Goal: Task Accomplishment & Management: Complete application form

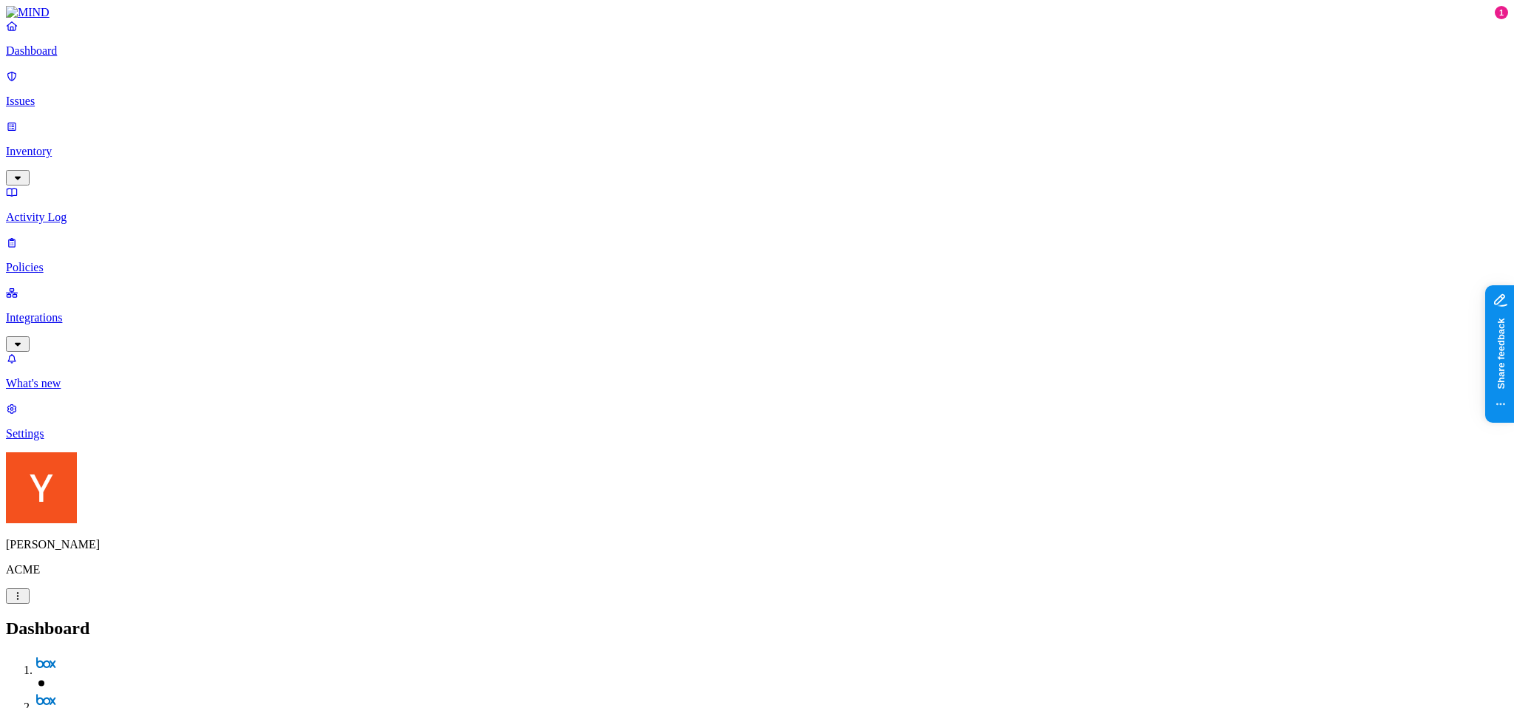
click at [52, 95] on p "Issues" at bounding box center [757, 101] width 1502 height 13
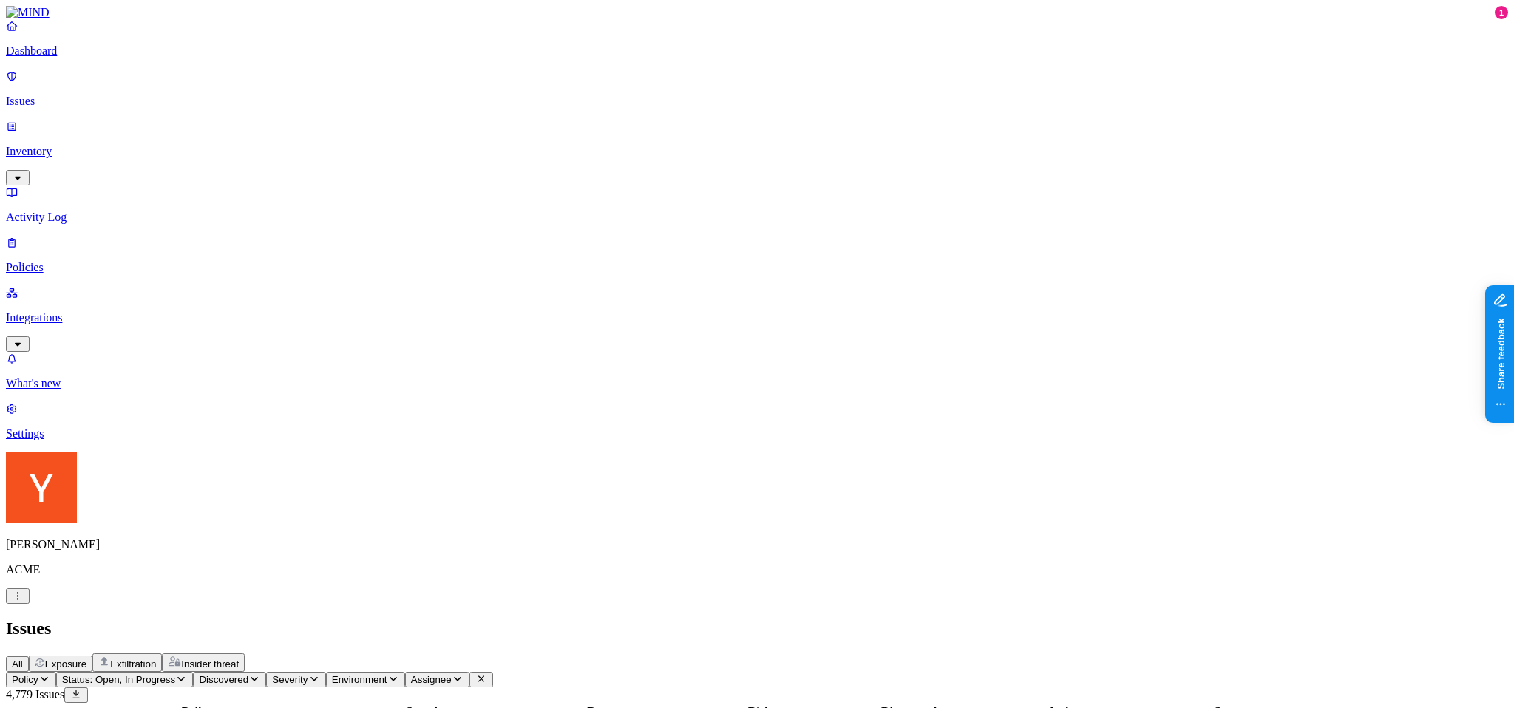
click at [86, 659] on span "Exposure" at bounding box center [65, 664] width 41 height 11
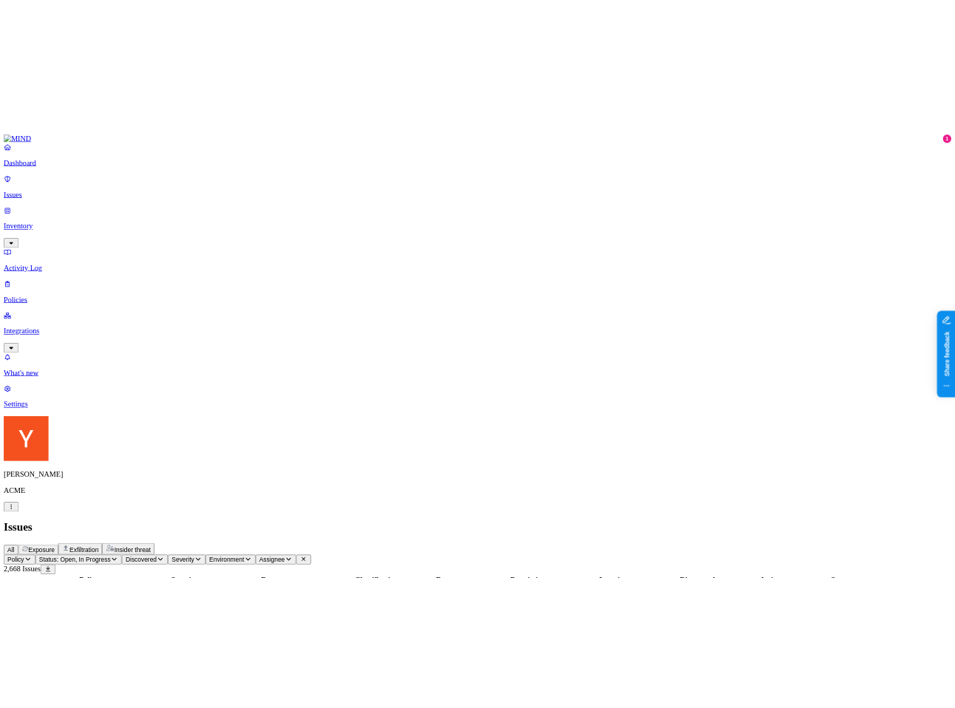
scroll to position [262, 0]
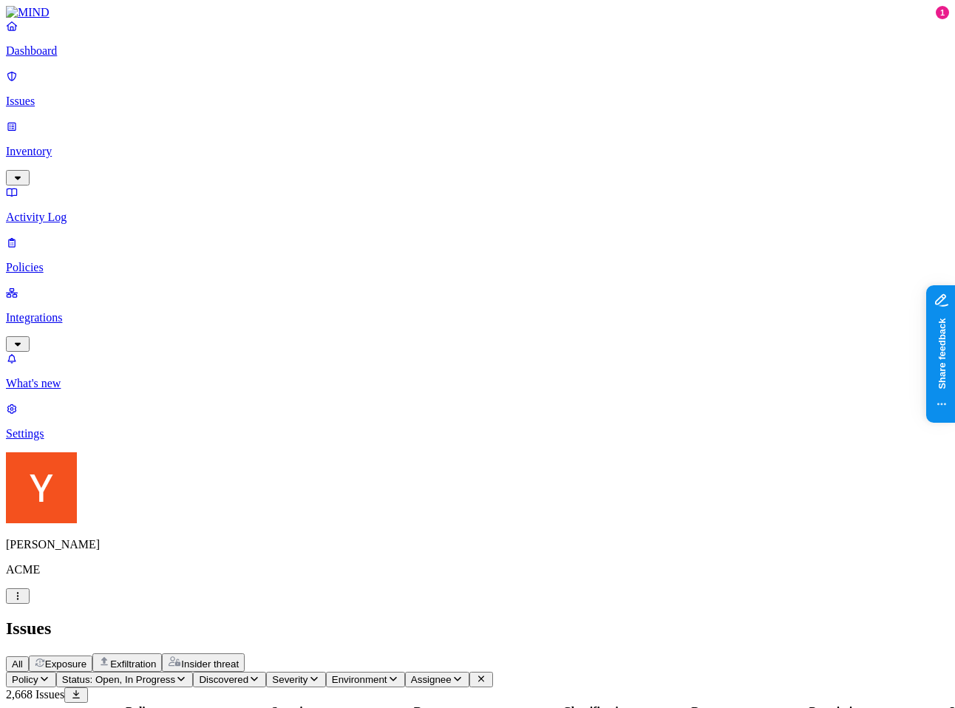
click at [106, 236] on link "Policies" at bounding box center [477, 255] width 943 height 38
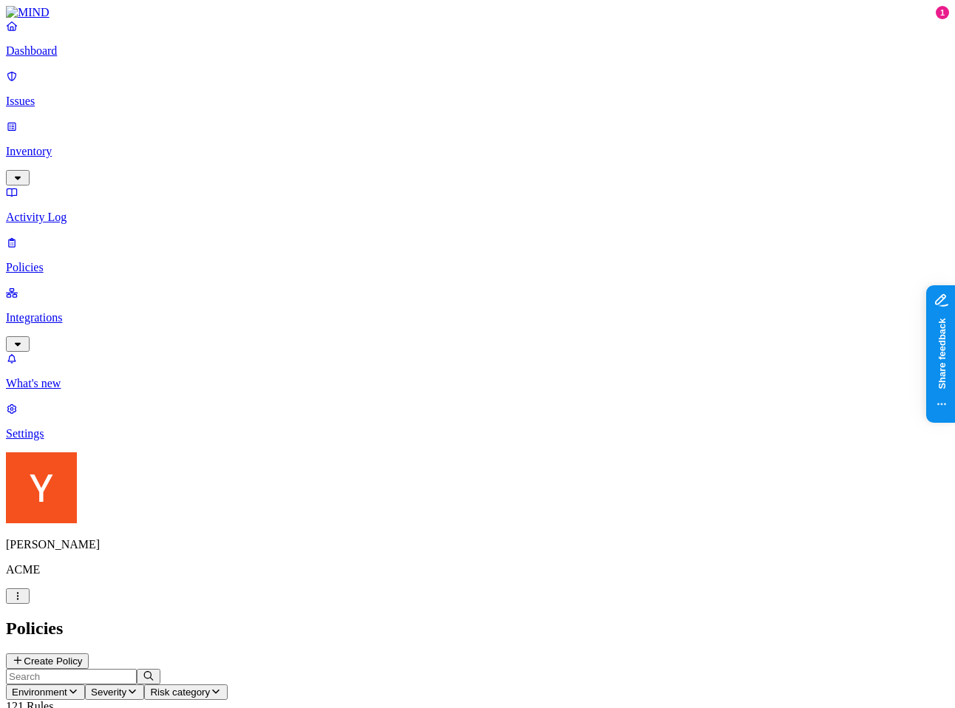
click at [89, 654] on button "Create Policy" at bounding box center [47, 662] width 83 height 16
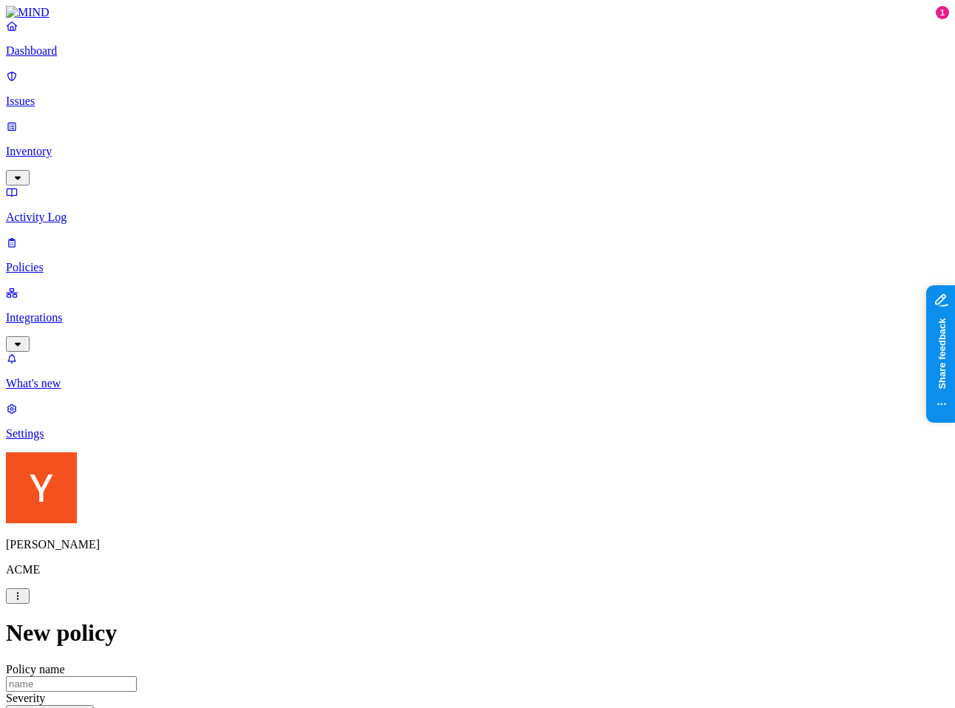
scroll to position [486, 0]
click at [427, 246] on label "Web Category" at bounding box center [415, 247] width 44 height 26
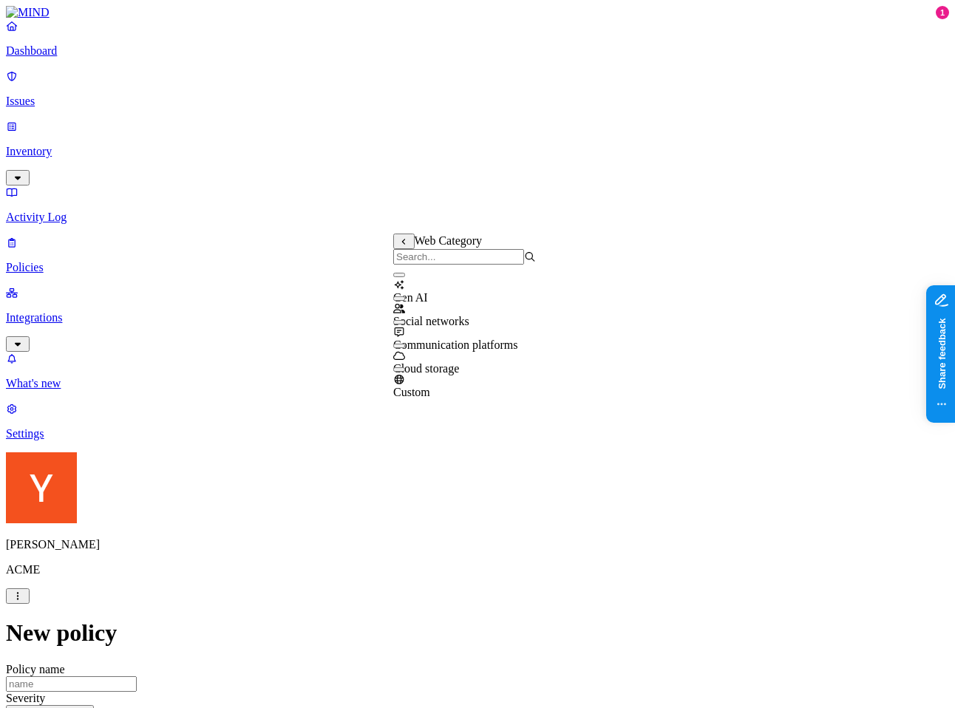
click at [428, 292] on span "Gen AI" at bounding box center [410, 297] width 35 height 13
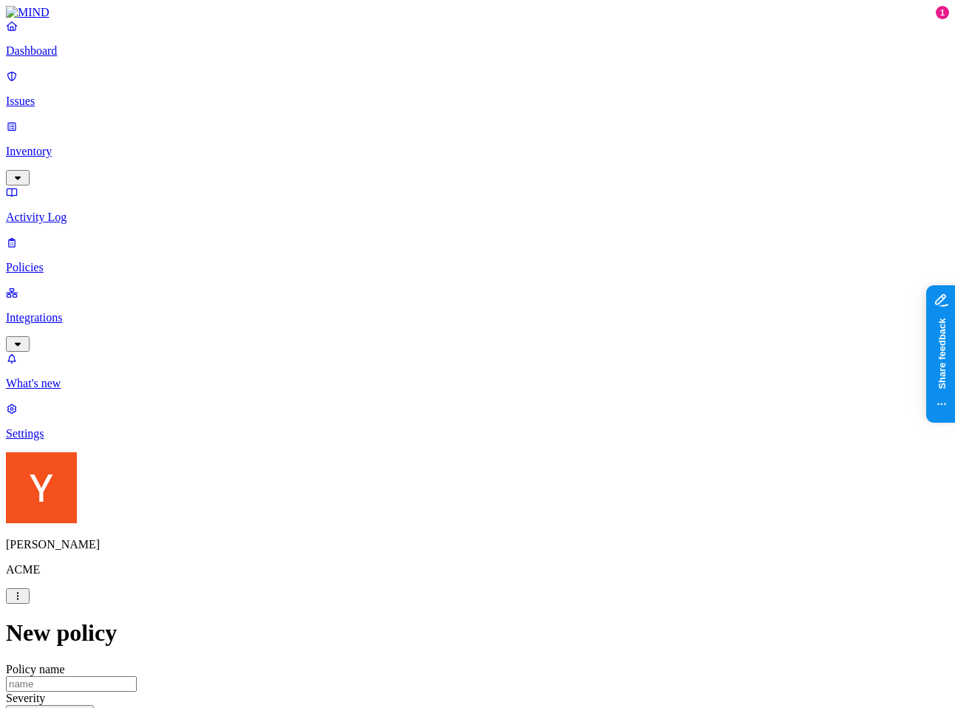
click at [507, 270] on label "AND" at bounding box center [494, 263] width 26 height 13
click at [520, 297] on label "Web Domain" at bounding box center [500, 286] width 38 height 26
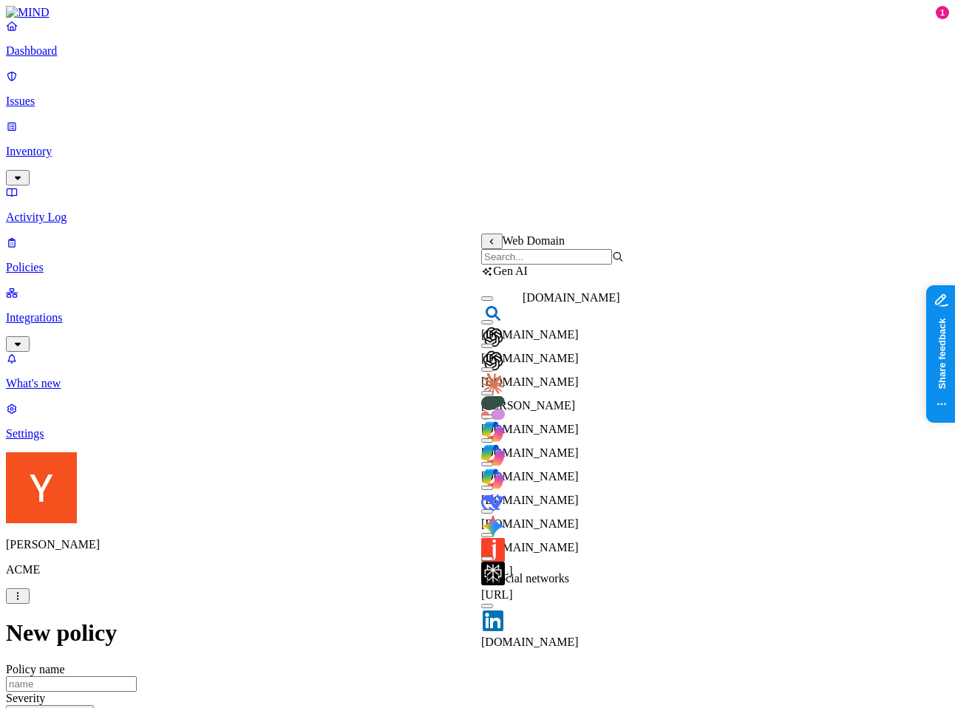
click at [537, 328] on span "[DOMAIN_NAME]" at bounding box center [530, 334] width 98 height 13
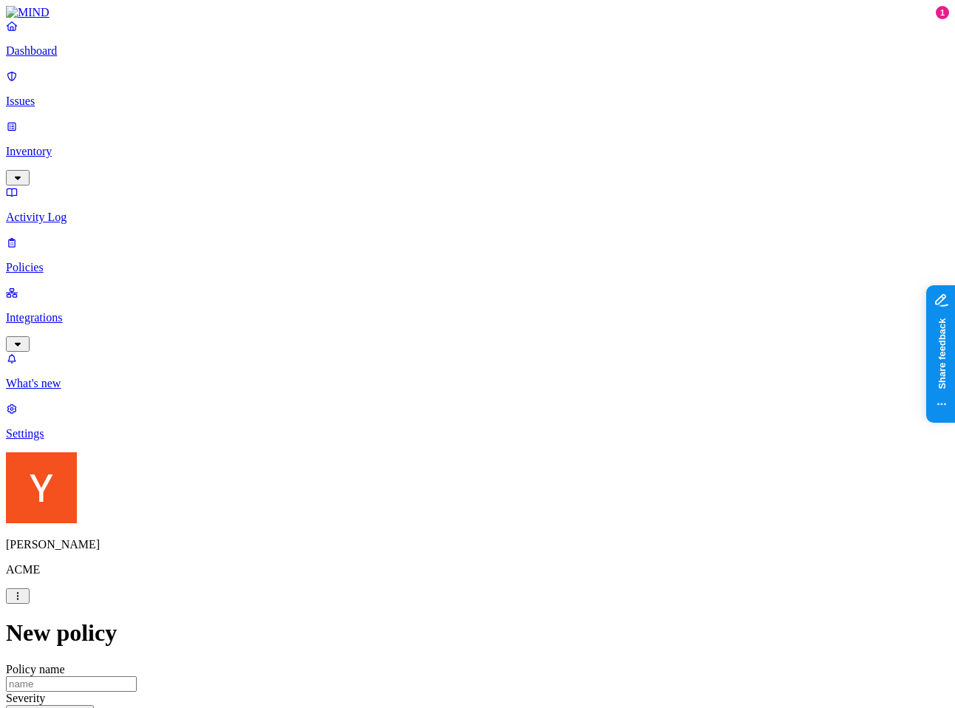
click at [432, 450] on label "Web Domain" at bounding box center [412, 454] width 38 height 26
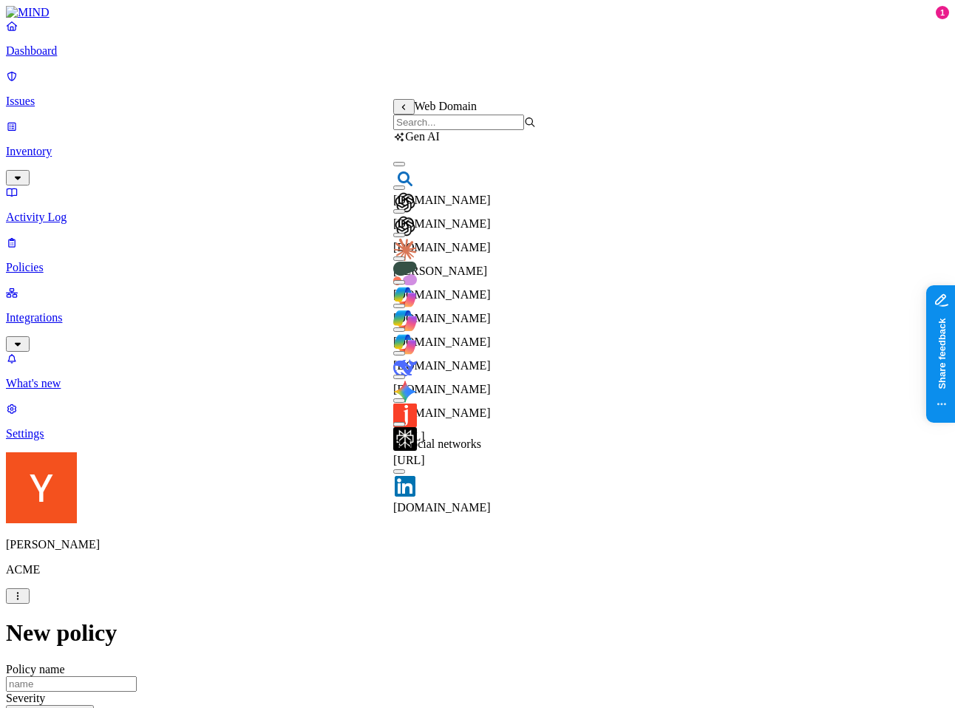
click at [455, 332] on div "[DOMAIN_NAME]" at bounding box center [464, 329] width 143 height 40
